Goal: Task Accomplishment & Management: Complete application form

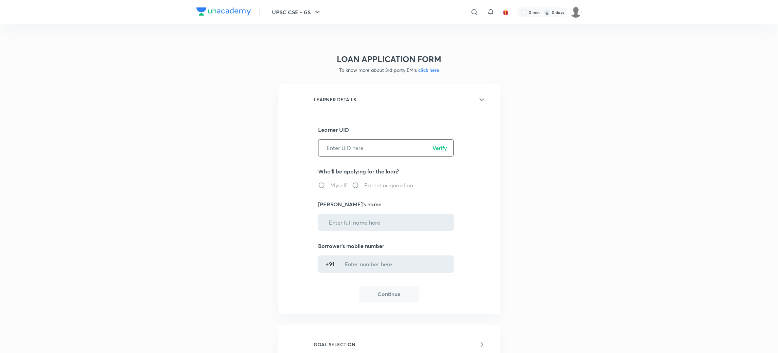
click at [347, 155] on input "text" at bounding box center [386, 147] width 135 height 17
click at [449, 149] on input "26IJAJ1BS5" at bounding box center [386, 147] width 135 height 17
type input "26IJAJ1BS5"
click at [436, 147] on p "Verify" at bounding box center [440, 148] width 15 height 8
radio input "true"
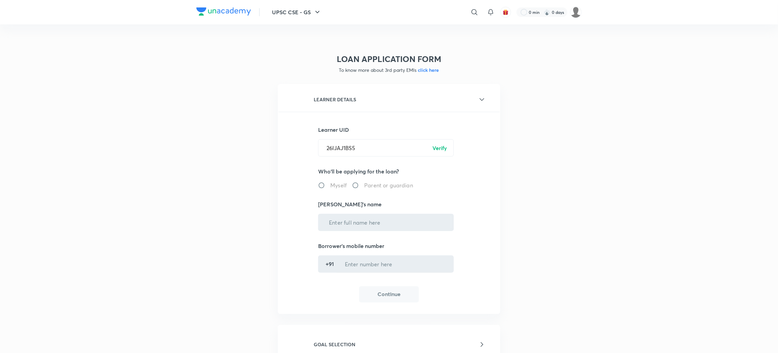
type input "[PERSON_NAME]"
type input "******5894"
drag, startPoint x: 396, startPoint y: 294, endPoint x: 401, endPoint y: 294, distance: 4.8
click at [396, 294] on button "Continue" at bounding box center [389, 294] width 60 height 16
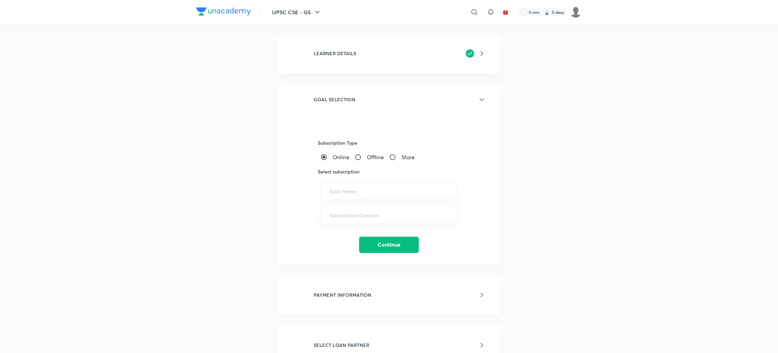
scroll to position [51, 0]
drag, startPoint x: 227, startPoint y: 227, endPoint x: 261, endPoint y: 217, distance: 35.3
click at [229, 227] on div "LOAN APPLICATION FORM To know more about 3rd party EMIs click here LEARNER DETA…" at bounding box center [388, 256] width 385 height 538
click at [344, 188] on input "text" at bounding box center [389, 190] width 119 height 6
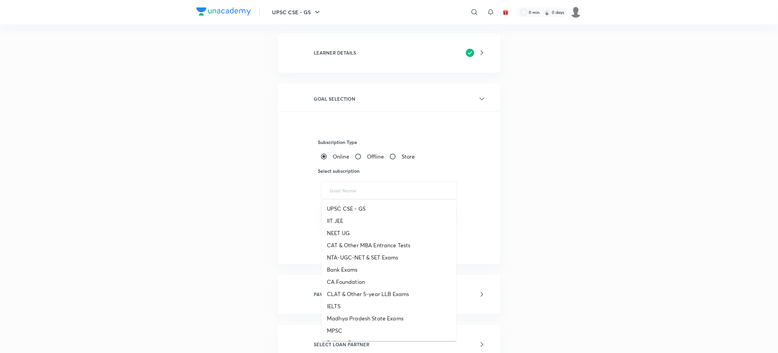
paste input "UPSC CSE - GS"
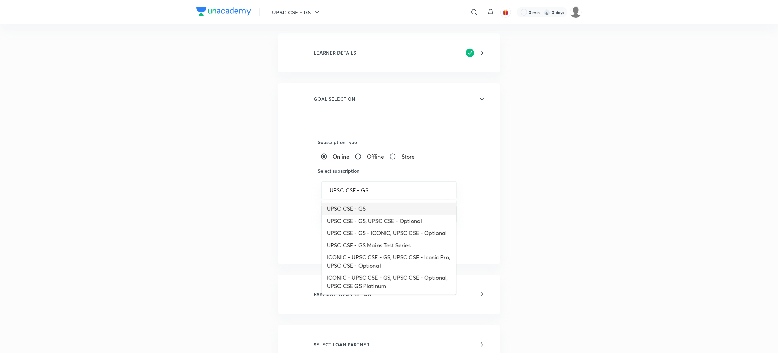
click at [351, 210] on li "UPSC CSE - GS" at bounding box center [389, 209] width 135 height 12
type input "UPSC CSE - GS"
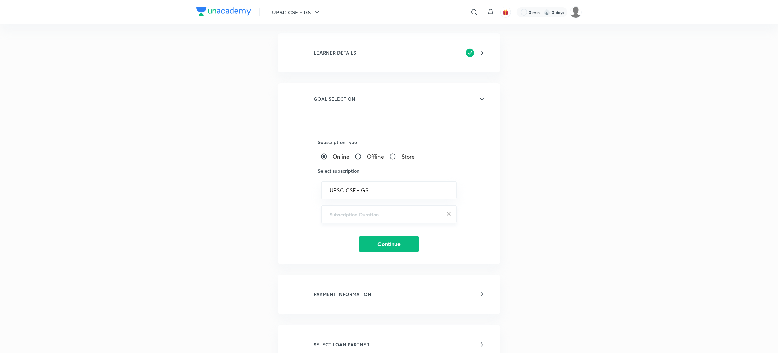
click at [349, 213] on input "text" at bounding box center [389, 214] width 119 height 6
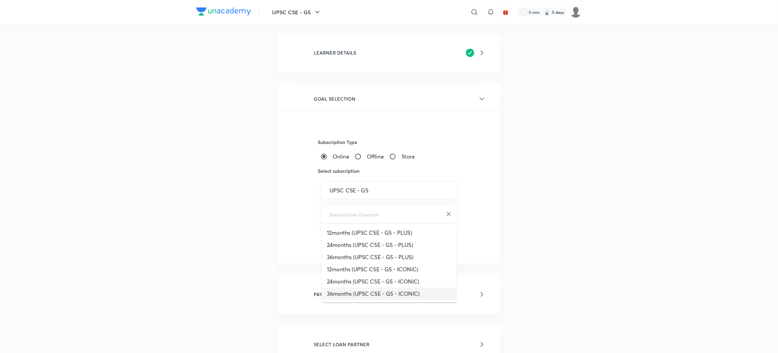
click at [386, 295] on li "36months (UPSC CSE - GS - ICONIC)" at bounding box center [389, 294] width 135 height 12
type input "36months (UPSC CSE - GS - ICONIC)"
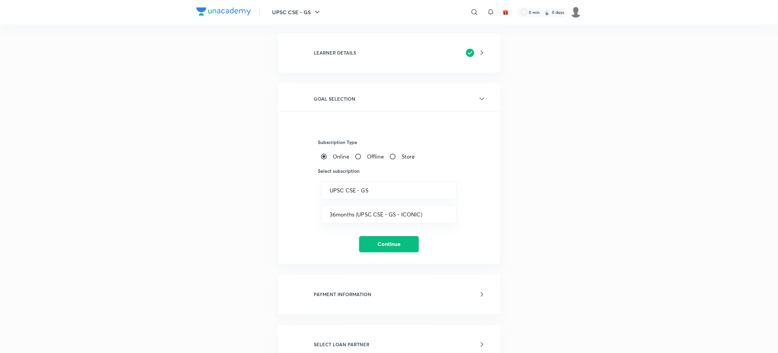
click at [234, 233] on div "LOAN APPLICATION FORM To know more about 3rd party EMIs click here LEARNER DETA…" at bounding box center [388, 256] width 385 height 538
click at [392, 242] on button "Continue" at bounding box center [389, 244] width 60 height 16
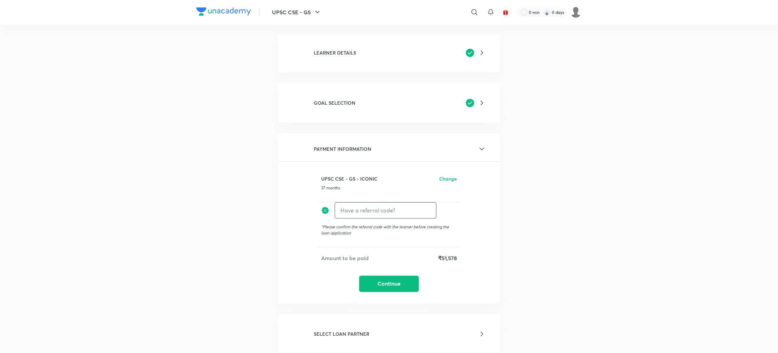
click at [386, 203] on input "text" at bounding box center [385, 211] width 101 height 16
type input "unacademy"
click at [424, 208] on h6 "Apply" at bounding box center [424, 210] width 14 height 7
